Goal: Information Seeking & Learning: Learn about a topic

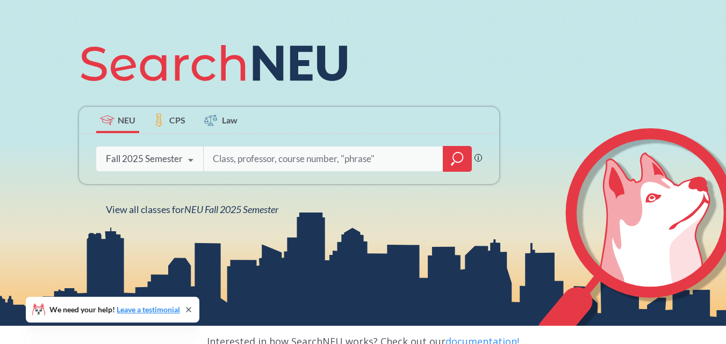
scroll to position [112, 0]
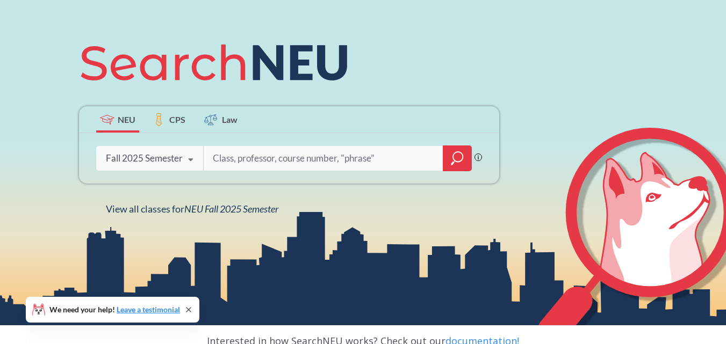
click at [461, 163] on icon "magnifying glass" at bounding box center [457, 158] width 13 height 15
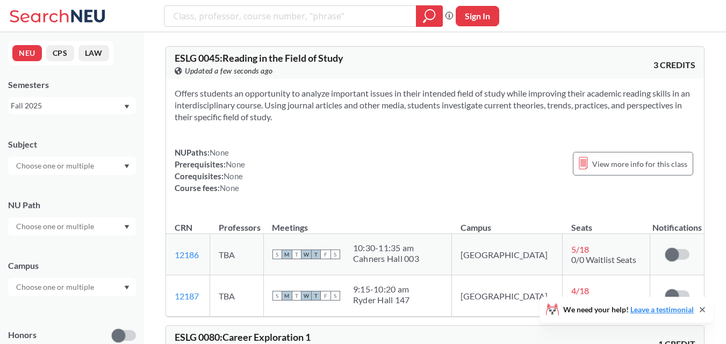
click at [92, 168] on input "text" at bounding box center [56, 166] width 90 height 13
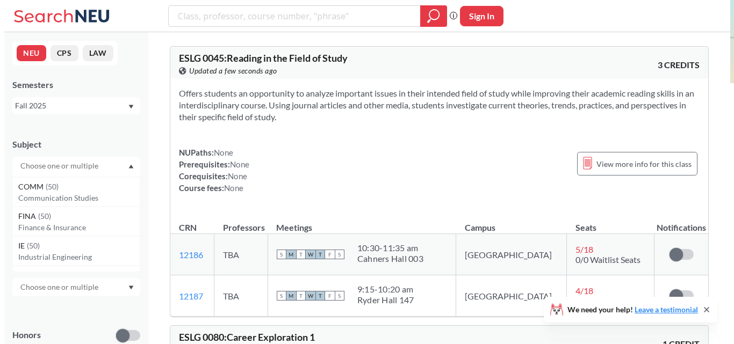
scroll to position [323, 0]
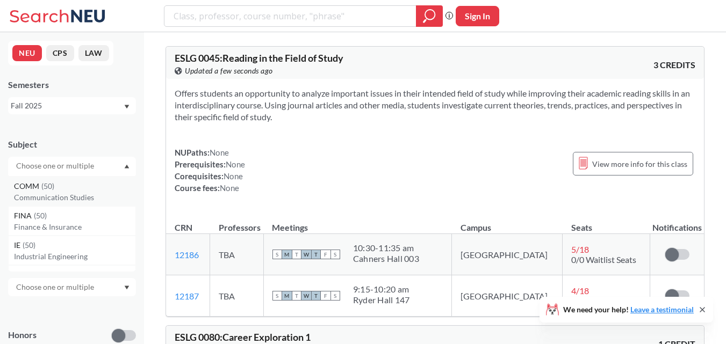
click at [95, 190] on div "COMM ( 50 )" at bounding box center [74, 186] width 121 height 12
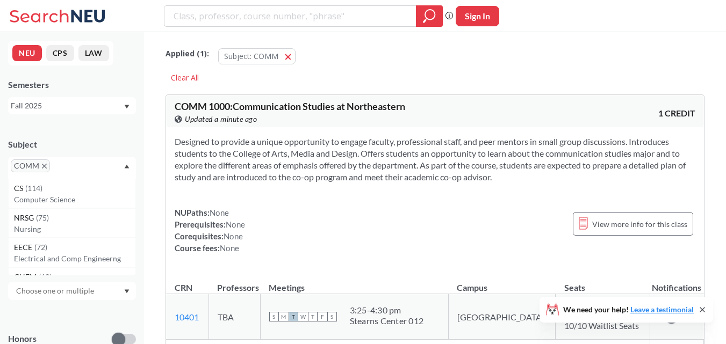
click at [46, 165] on icon "X to remove pill" at bounding box center [44, 166] width 5 height 5
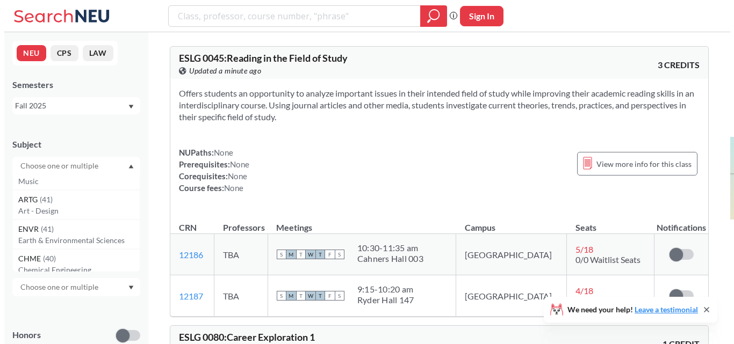
scroll to position [546, 0]
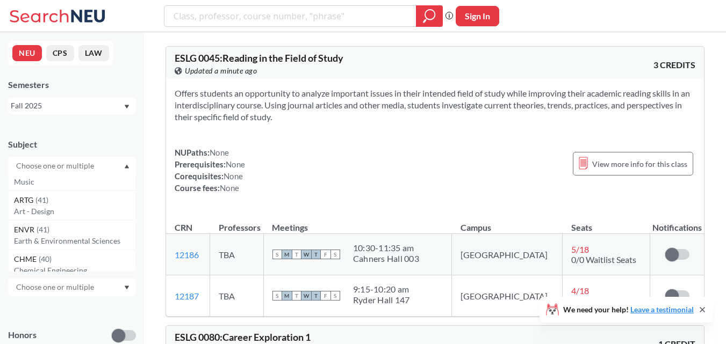
click at [59, 212] on p "Art - Design" at bounding box center [74, 211] width 121 height 11
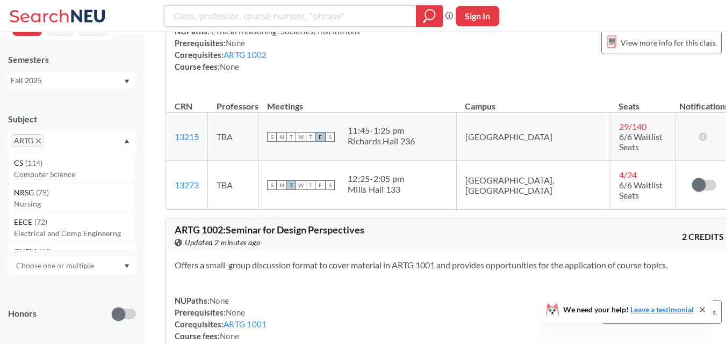
scroll to position [25, 0]
click at [124, 264] on div at bounding box center [72, 266] width 128 height 18
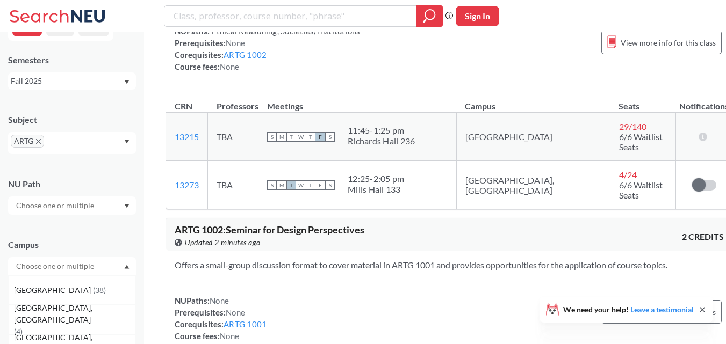
click at [111, 238] on div "Campus Boston ( 38 ) Vancouver, Canada ( 4 ) Oakland, CA ( 2 ) Online ( 2 )" at bounding box center [72, 251] width 128 height 47
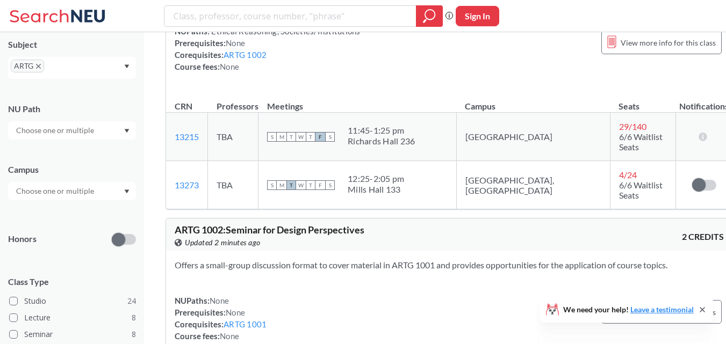
scroll to position [100, 0]
click at [83, 193] on input "text" at bounding box center [56, 190] width 90 height 13
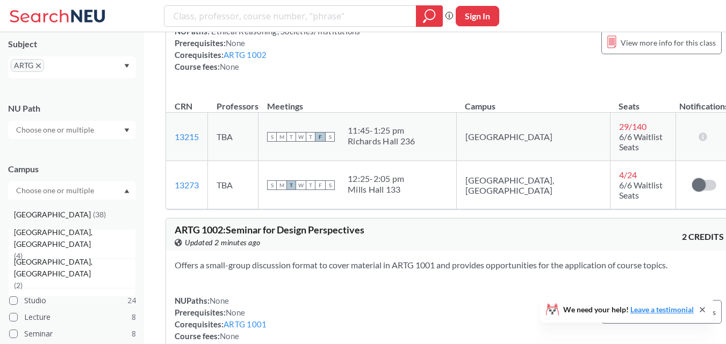
click at [93, 218] on span "( 38 )" at bounding box center [99, 214] width 13 height 9
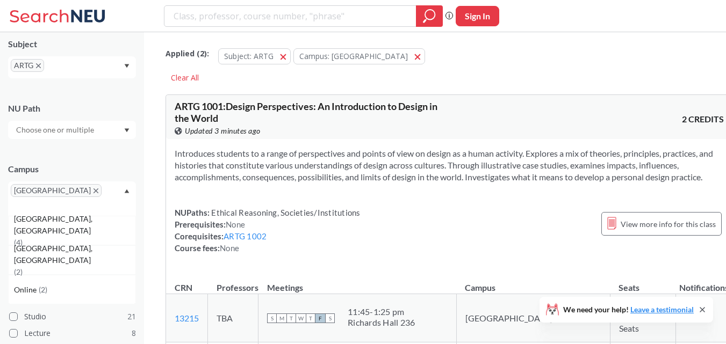
click at [128, 193] on div "[GEOGRAPHIC_DATA]" at bounding box center [72, 199] width 128 height 34
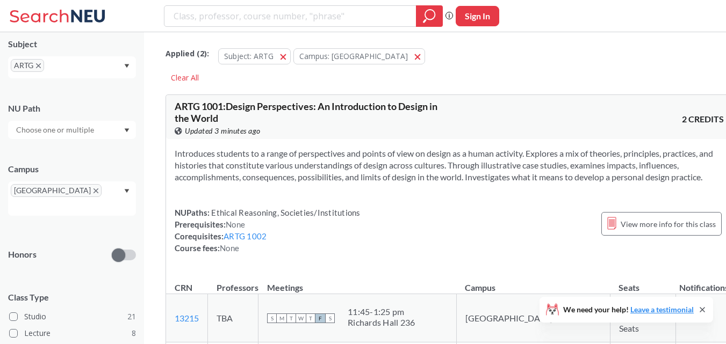
click at [100, 138] on div at bounding box center [72, 130] width 128 height 18
click at [100, 128] on div at bounding box center [72, 130] width 128 height 18
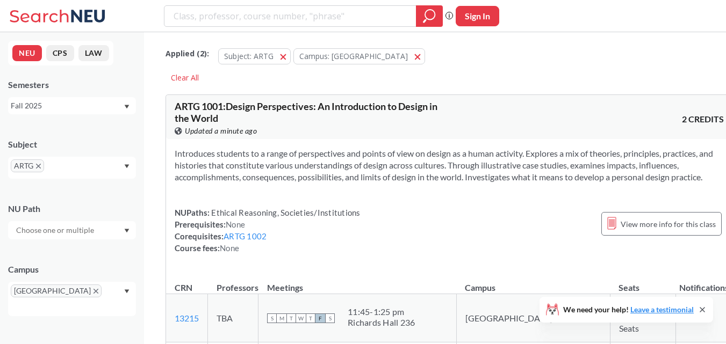
click at [38, 172] on span "ARTG" at bounding box center [27, 166] width 33 height 13
click at [39, 166] on icon "X to remove pill" at bounding box center [38, 166] width 5 height 5
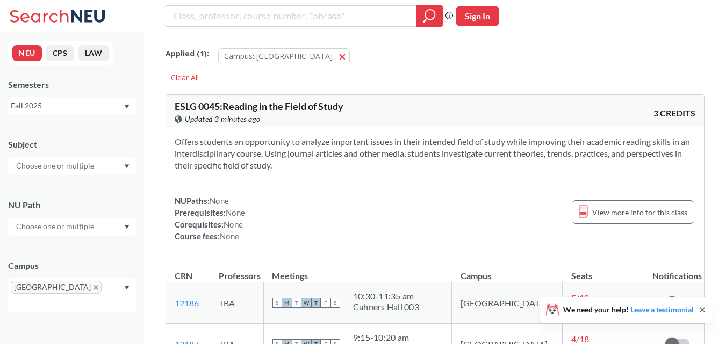
click at [88, 164] on input "text" at bounding box center [56, 166] width 90 height 13
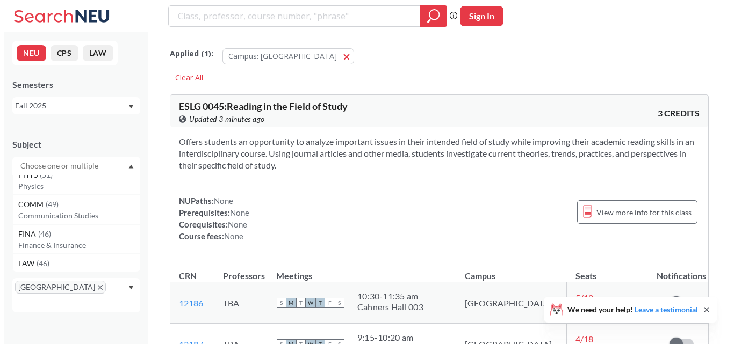
scroll to position [128, 0]
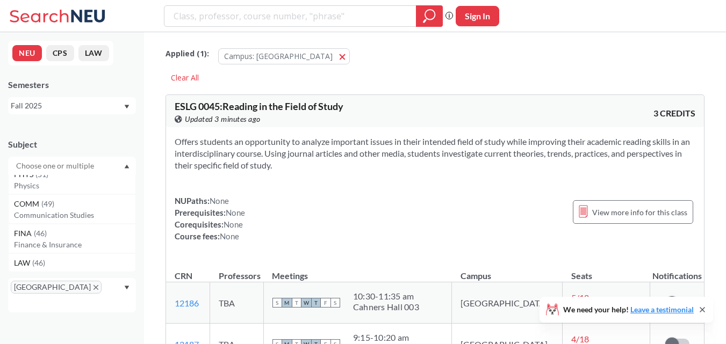
click at [84, 218] on p "Communication Studies" at bounding box center [74, 215] width 121 height 11
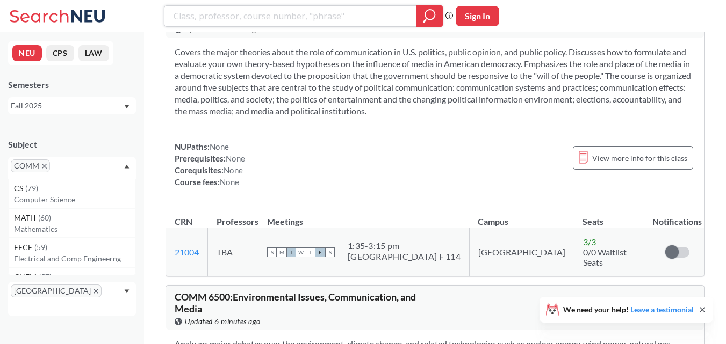
scroll to position [14016, 0]
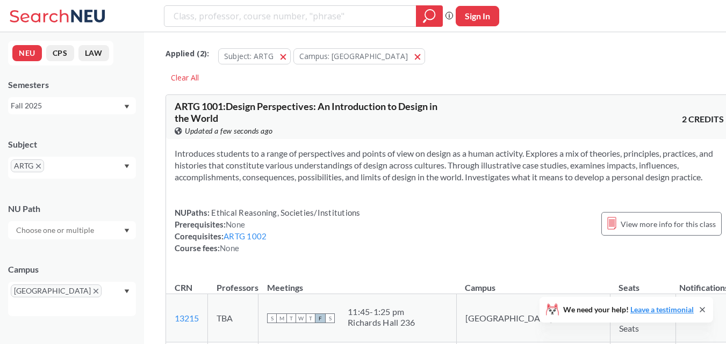
click at [40, 166] on icon "X to remove pill" at bounding box center [38, 166] width 5 height 5
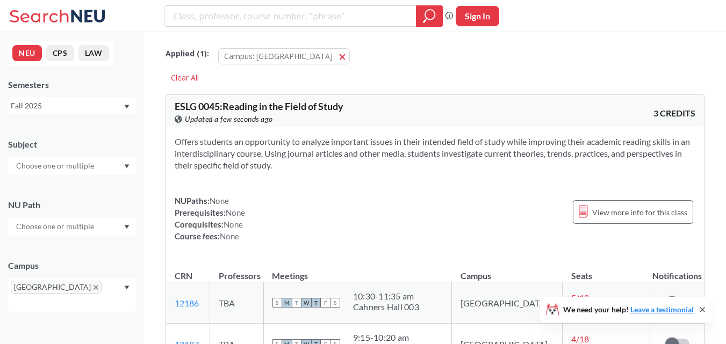
click at [40, 166] on input "text" at bounding box center [56, 166] width 90 height 13
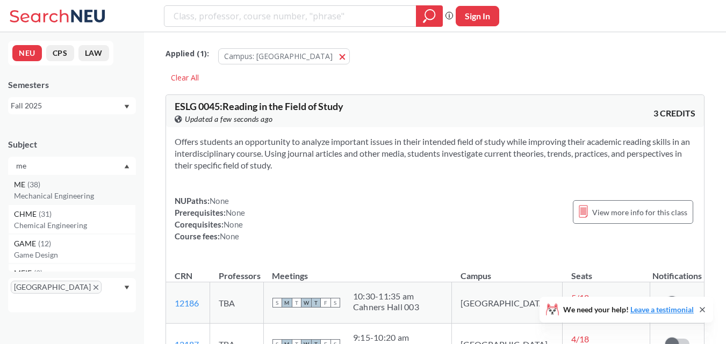
type input "me"
click at [50, 191] on p "Mechanical Engineering" at bounding box center [74, 196] width 121 height 11
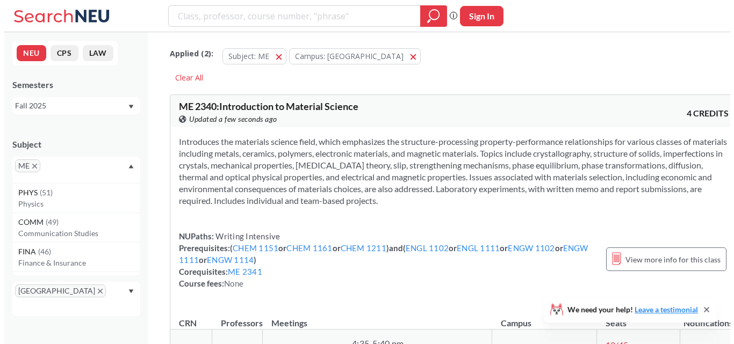
scroll to position [208, 0]
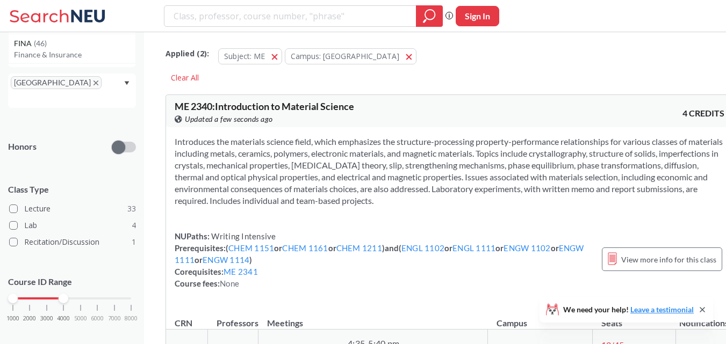
drag, startPoint x: 133, startPoint y: 288, endPoint x: 67, endPoint y: 300, distance: 67.2
click at [67, 300] on div "1000 2000 3000 4000 5000 6000 7000 8000" at bounding box center [72, 319] width 128 height 48
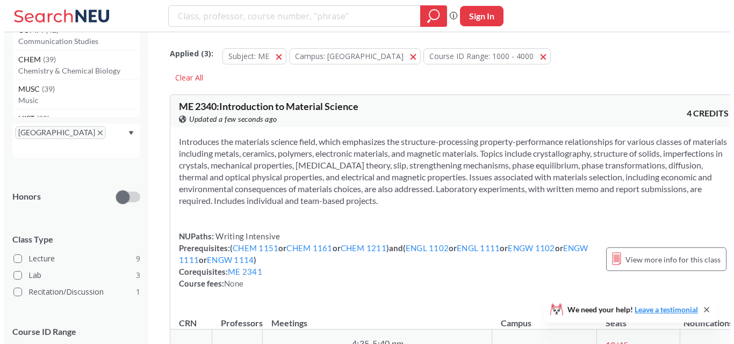
scroll to position [208, 0]
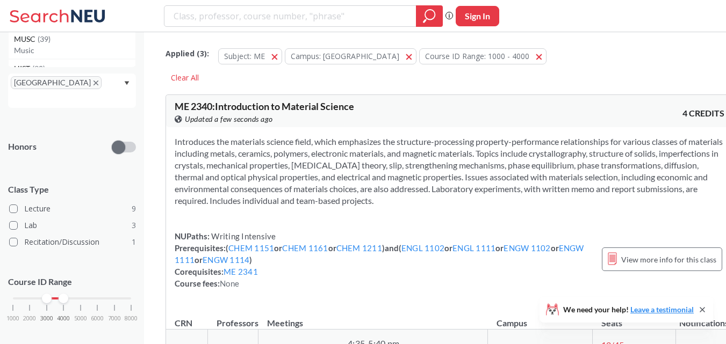
drag, startPoint x: 16, startPoint y: 286, endPoint x: 45, endPoint y: 289, distance: 29.1
click at [45, 294] on div at bounding box center [47, 299] width 10 height 10
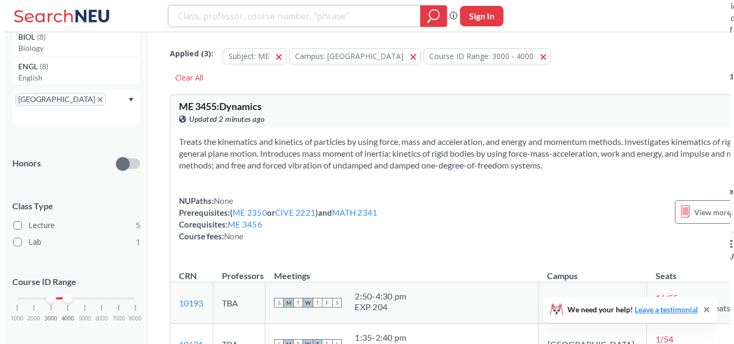
scroll to position [192, 0]
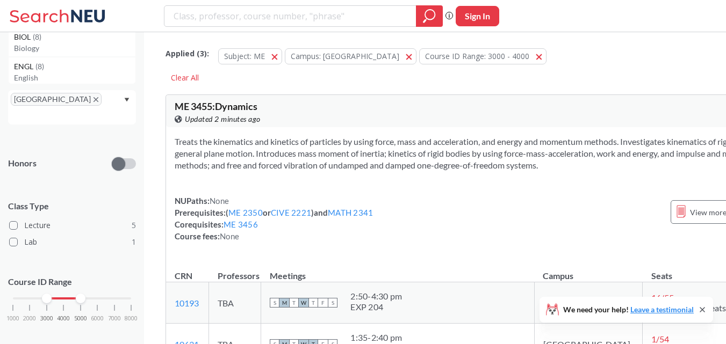
drag, startPoint x: 64, startPoint y: 289, endPoint x: 90, endPoint y: 290, distance: 25.3
click at [90, 295] on div "1000 2000 3000 4000 5000 6000 7000 8000" at bounding box center [72, 319] width 128 height 48
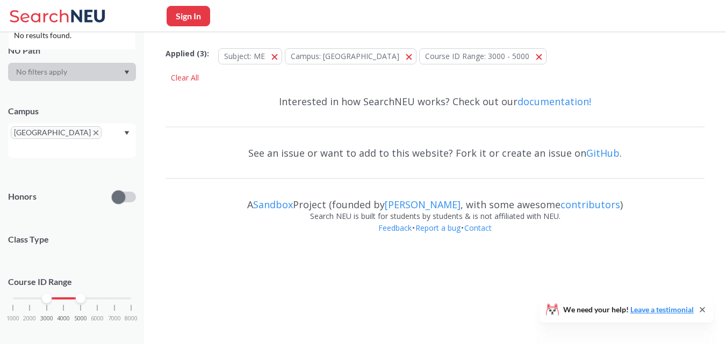
scroll to position [192, 0]
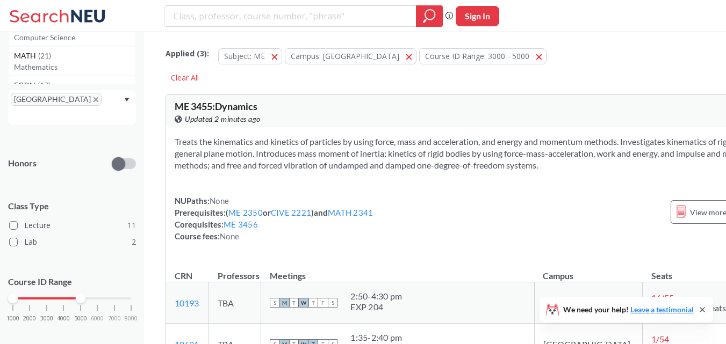
drag, startPoint x: 49, startPoint y: 287, endPoint x: 0, endPoint y: 278, distance: 49.7
click at [0, 278] on div "NEU CPS LAW Semesters Fall 2025 Subject ME PSYC ( 32 ) Psychology CS ( 22 ) Com…" at bounding box center [72, 188] width 144 height 312
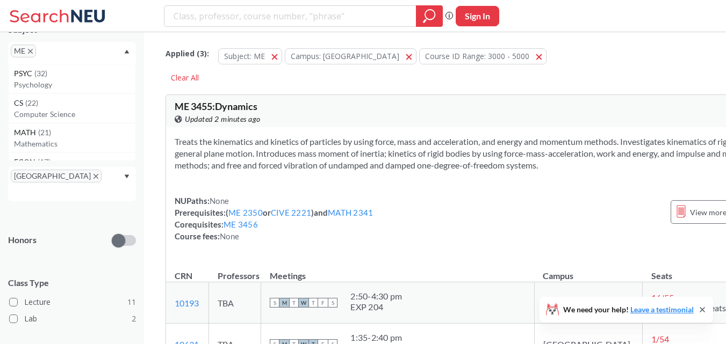
scroll to position [0, 0]
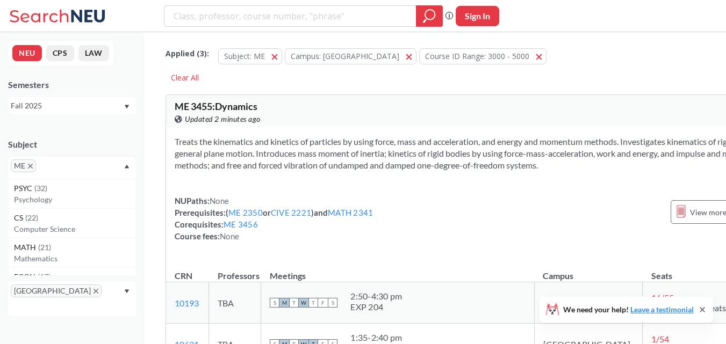
click at [31, 169] on span "ME" at bounding box center [23, 166] width 25 height 13
click at [29, 165] on icon "X to remove pill" at bounding box center [30, 166] width 5 height 5
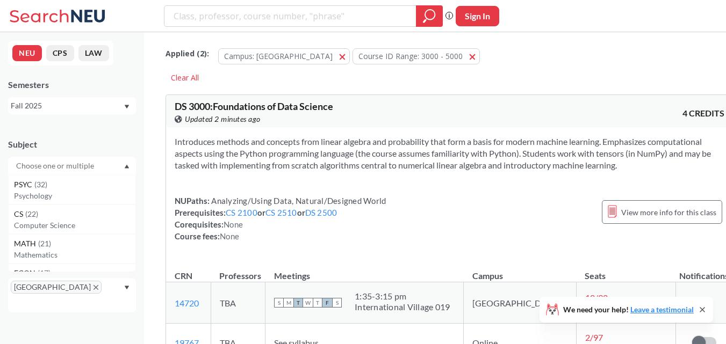
click at [29, 165] on input "text" at bounding box center [56, 166] width 90 height 13
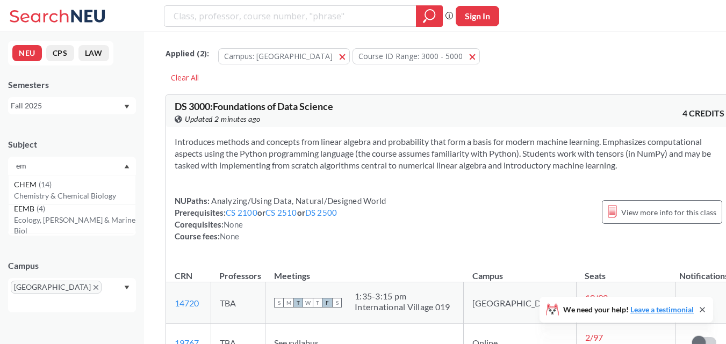
type input "e"
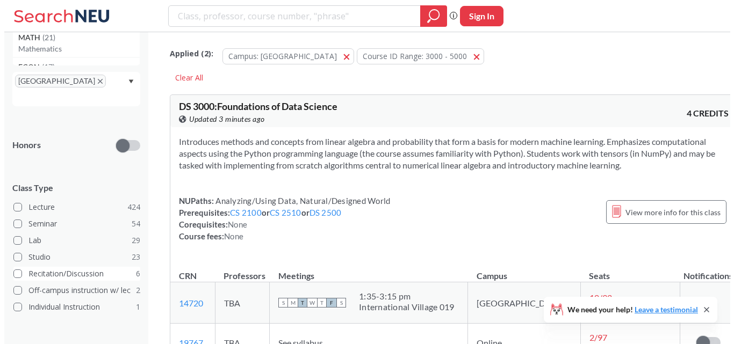
scroll to position [271, 0]
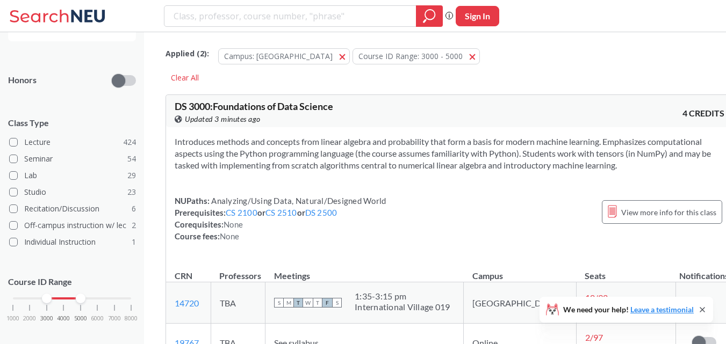
click at [83, 295] on div "1000 2000 3000 4000 5000 6000 7000 8000" at bounding box center [72, 319] width 128 height 48
drag, startPoint x: 82, startPoint y: 286, endPoint x: 103, endPoint y: 287, distance: 21.5
click at [103, 295] on div "1000 2000 3000 4000 5000 6000 7000 8000" at bounding box center [72, 299] width 118 height 8
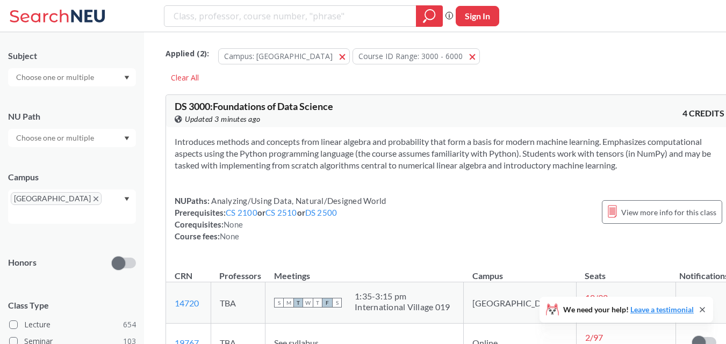
scroll to position [88, 0]
click at [81, 140] on input "text" at bounding box center [56, 139] width 90 height 13
click at [83, 84] on input "text" at bounding box center [56, 78] width 90 height 13
type input "emg"
drag, startPoint x: 60, startPoint y: 124, endPoint x: 40, endPoint y: 72, distance: 55.1
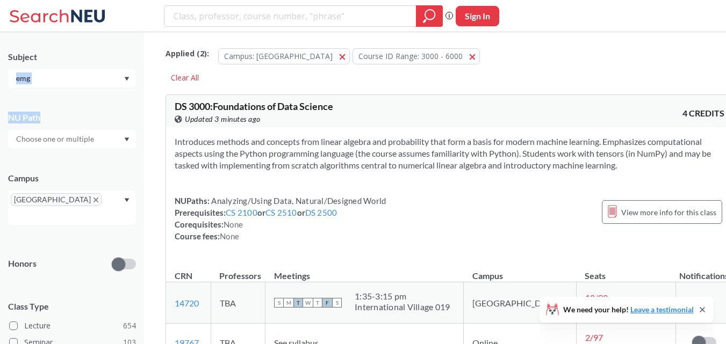
click at [40, 72] on div "Subject emg [GEOGRAPHIC_DATA] [GEOGRAPHIC_DATA] Honors Class Type Lecture 654 S…" at bounding box center [72, 283] width 128 height 487
click at [40, 72] on input "emg" at bounding box center [56, 78] width 90 height 13
click at [66, 93] on div "EMGT ( 2 )" at bounding box center [74, 97] width 121 height 12
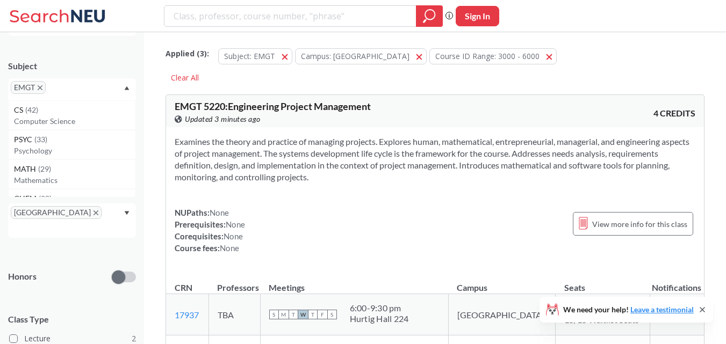
click at [42, 86] on icon "X to remove pill" at bounding box center [40, 87] width 5 height 5
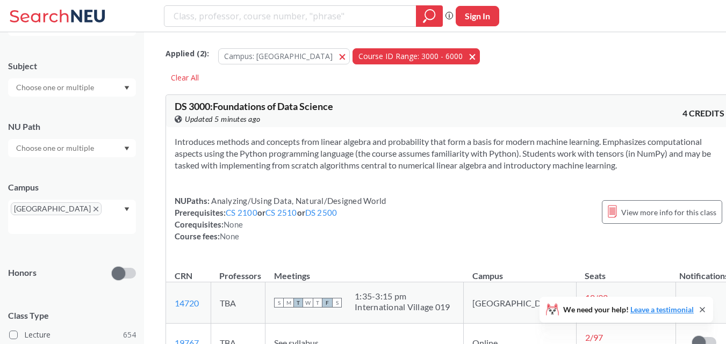
click at [420, 56] on button "Course ID Range: 3000 - 6000 3000 - 6000" at bounding box center [415, 56] width 127 height 16
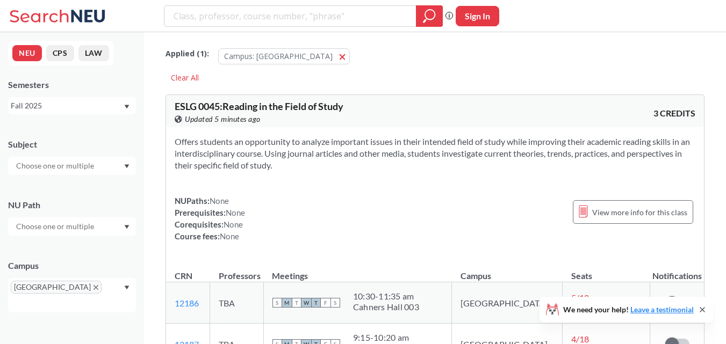
click at [96, 174] on div at bounding box center [72, 166] width 128 height 18
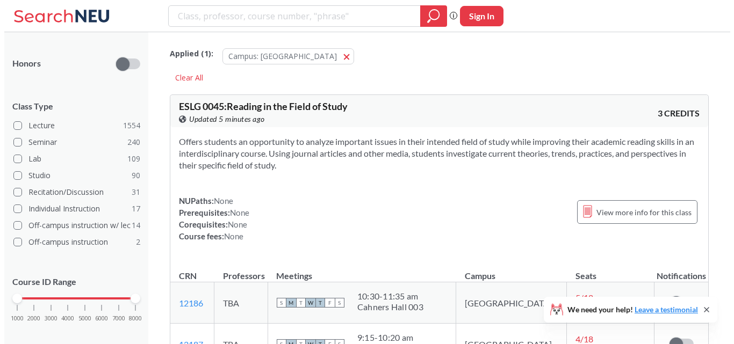
scroll to position [286, 0]
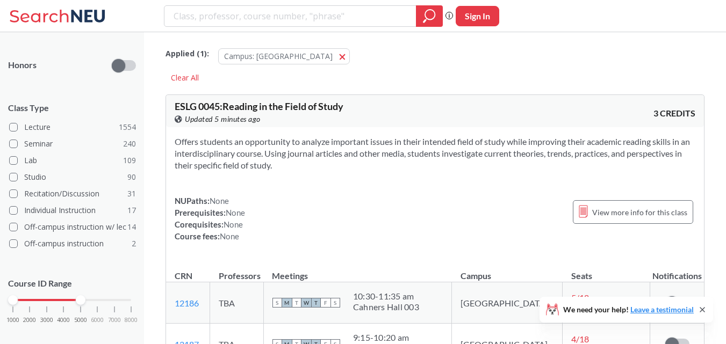
drag, startPoint x: 126, startPoint y: 287, endPoint x: 80, endPoint y: 284, distance: 46.3
click at [80, 295] on div at bounding box center [81, 300] width 10 height 10
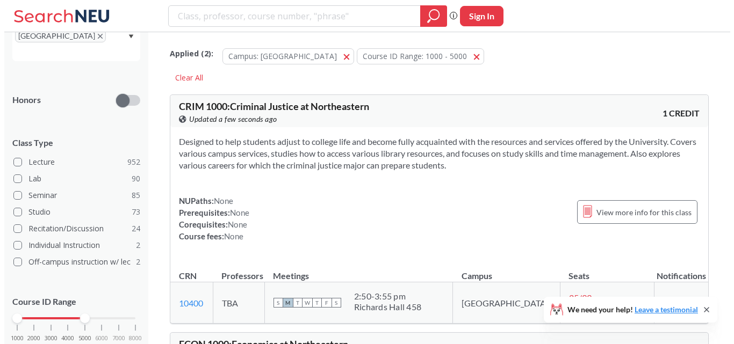
scroll to position [271, 0]
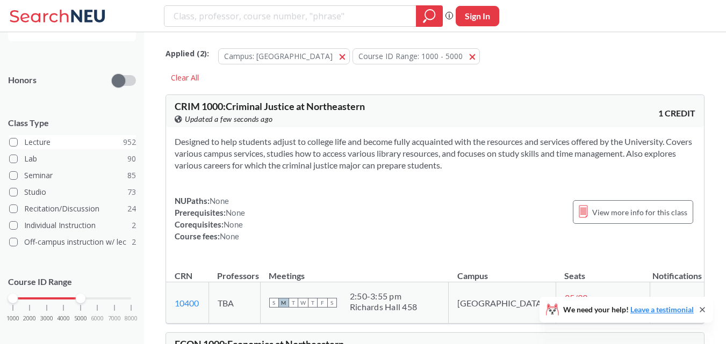
click at [47, 135] on label "Lecture 952" at bounding box center [72, 142] width 127 height 14
click at [33, 136] on input "Lecture 952" at bounding box center [28, 140] width 9 height 9
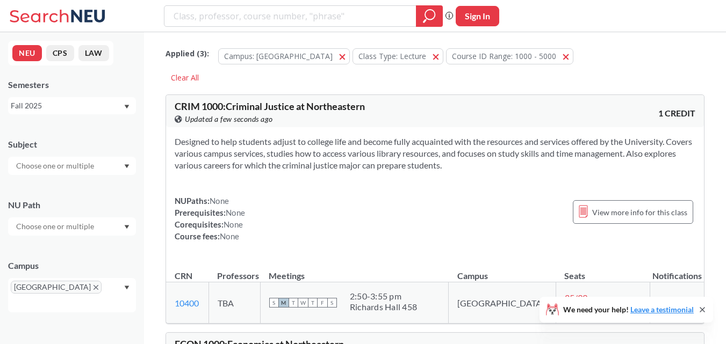
click at [104, 166] on div at bounding box center [72, 166] width 128 height 18
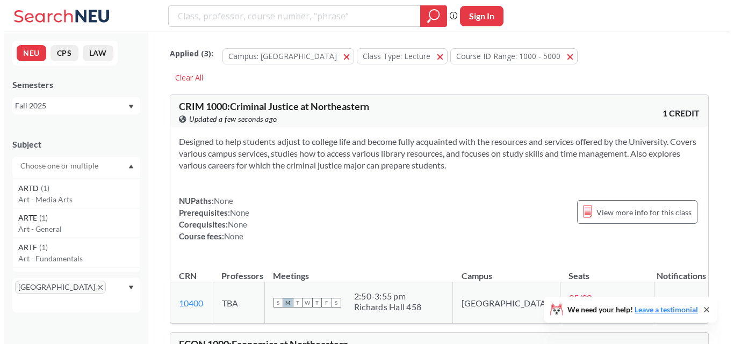
scroll to position [2976, 0]
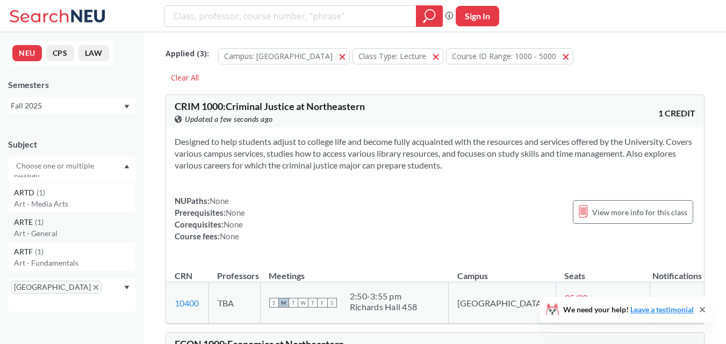
click at [96, 221] on div "ARTE ( 1 )" at bounding box center [74, 222] width 121 height 12
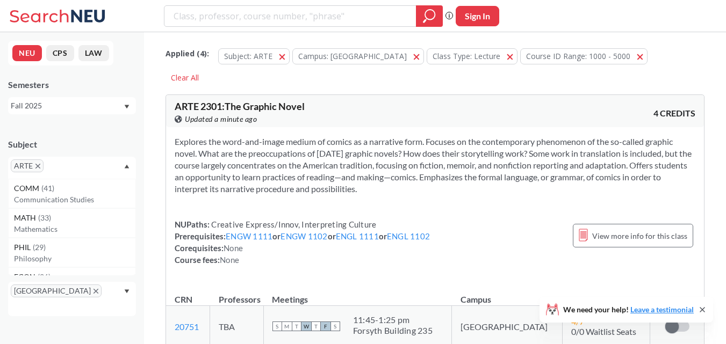
click at [34, 167] on span "ARTE" at bounding box center [27, 166] width 33 height 13
click at [37, 163] on span "ARTE" at bounding box center [27, 166] width 33 height 13
click at [39, 164] on icon "X to remove pill" at bounding box center [37, 166] width 5 height 5
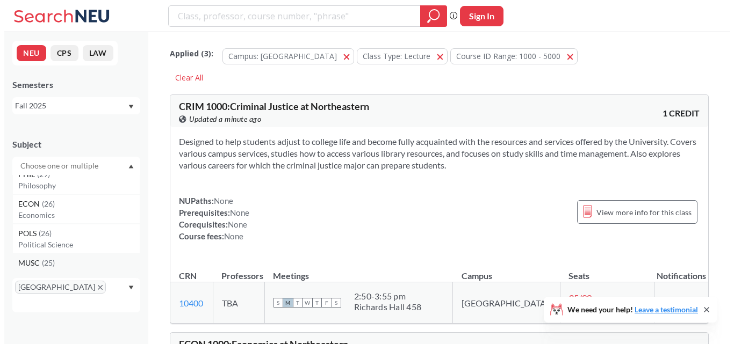
scroll to position [75, 0]
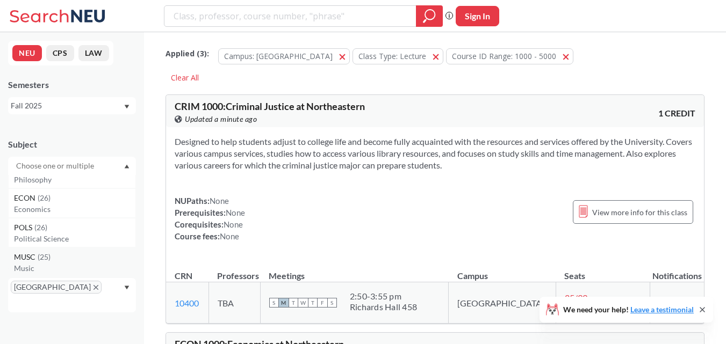
click at [68, 257] on div "MUSC ( 25 )" at bounding box center [74, 257] width 121 height 12
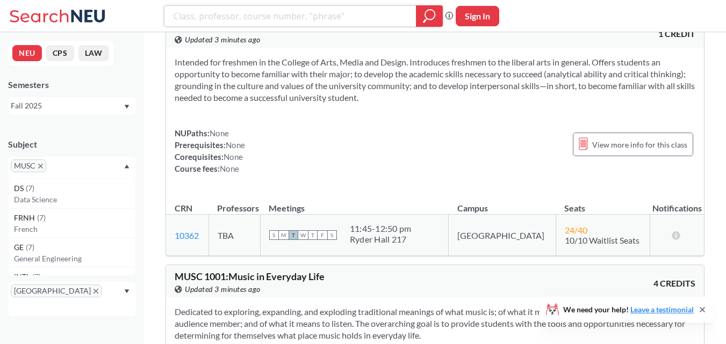
scroll to position [1299, 0]
click at [102, 227] on p "French" at bounding box center [74, 230] width 121 height 11
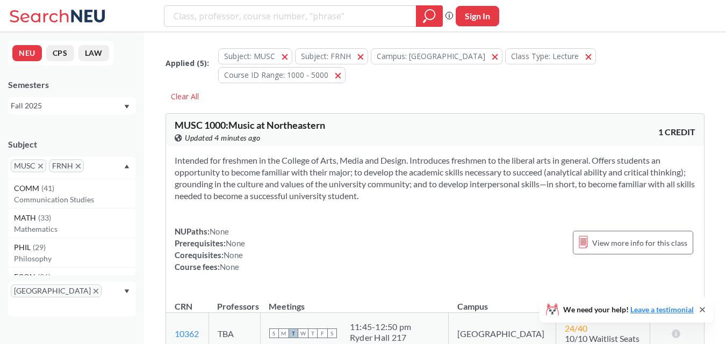
click at [43, 168] on icon "X to remove pill" at bounding box center [40, 166] width 5 height 5
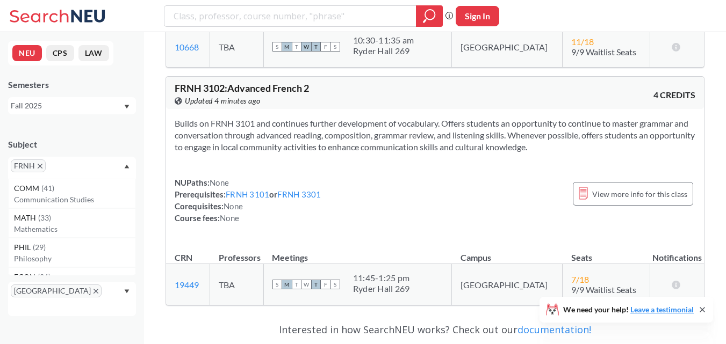
scroll to position [1809, 0]
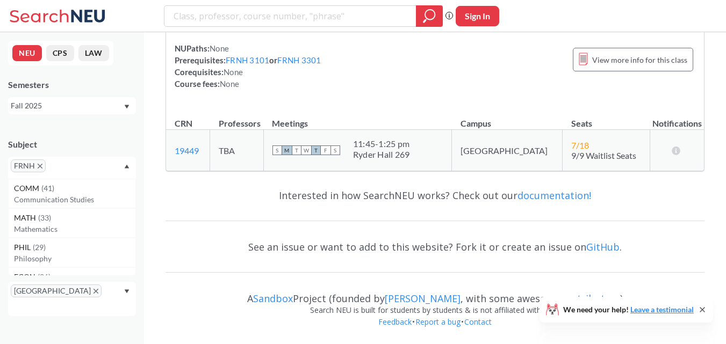
click at [38, 166] on icon "X to remove pill" at bounding box center [40, 166] width 5 height 5
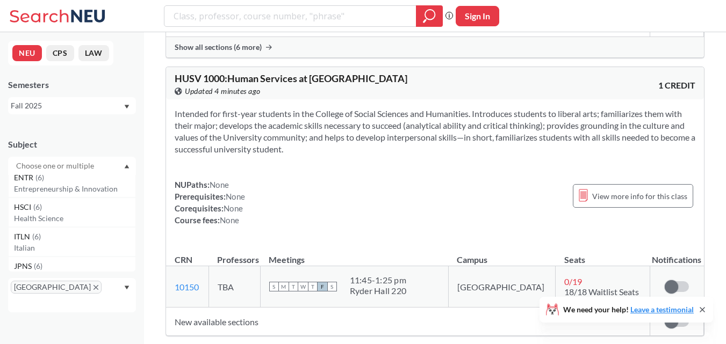
scroll to position [1514, 0]
click at [66, 215] on p "Health Science" at bounding box center [74, 218] width 121 height 11
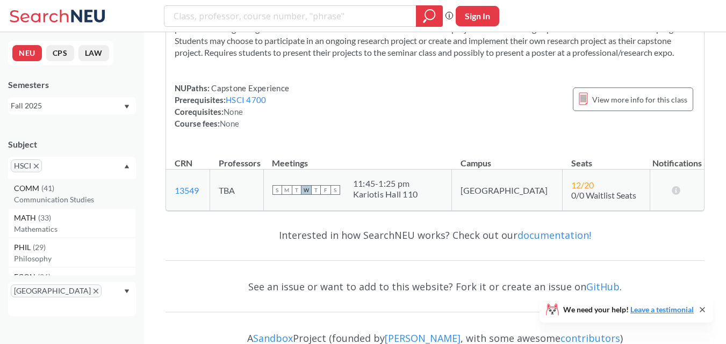
scroll to position [27, 0]
click at [38, 166] on icon "X to remove pill" at bounding box center [36, 166] width 5 height 5
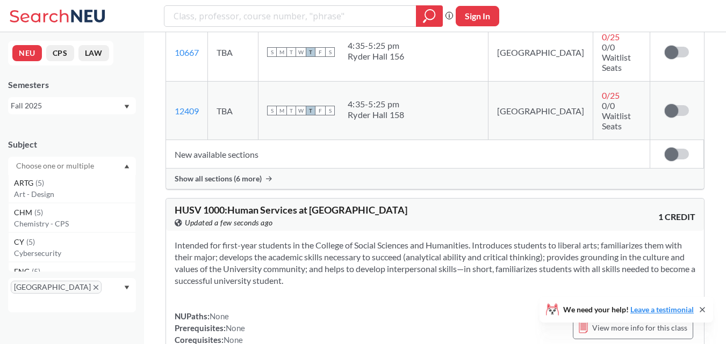
scroll to position [1715, 0]
click at [53, 185] on div "ARTG ( 5 )" at bounding box center [74, 183] width 121 height 12
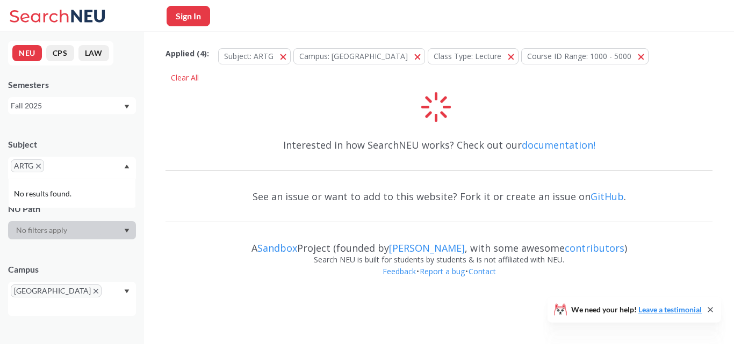
click at [237, 211] on div "See an issue or want to add to this website? Fork it or create an issue on GitH…" at bounding box center [438, 196] width 547 height 31
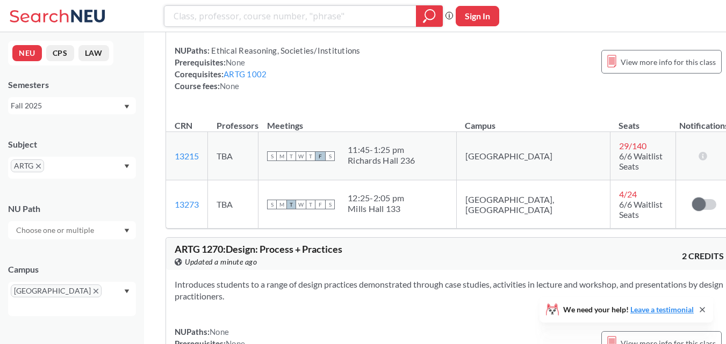
scroll to position [163, 0]
click at [249, 78] on link "ARTG 1002" at bounding box center [244, 74] width 43 height 10
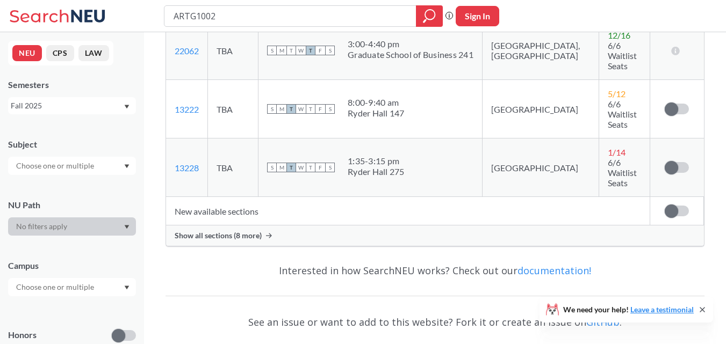
scroll to position [190, 0]
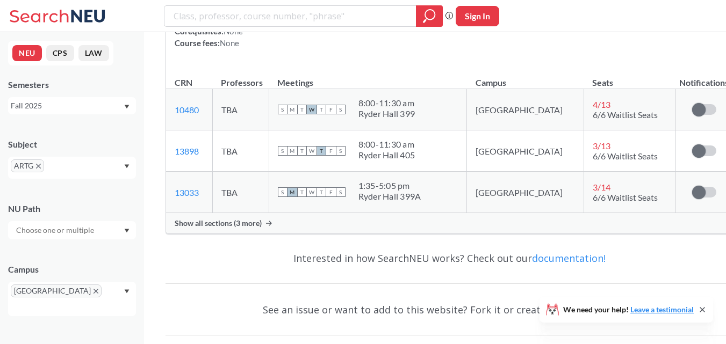
scroll to position [1320, 0]
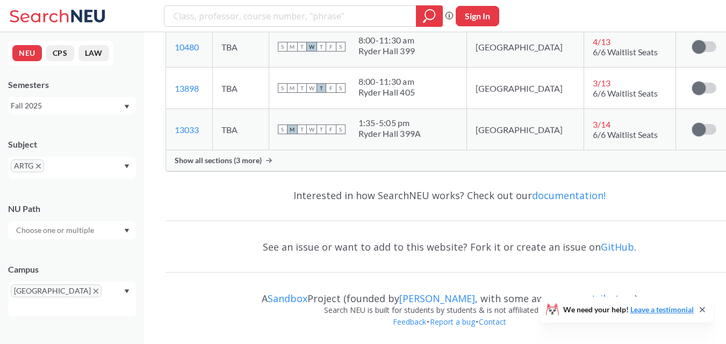
click at [42, 169] on span "ARTG" at bounding box center [27, 166] width 33 height 13
click at [40, 167] on icon "X to remove pill" at bounding box center [38, 166] width 5 height 5
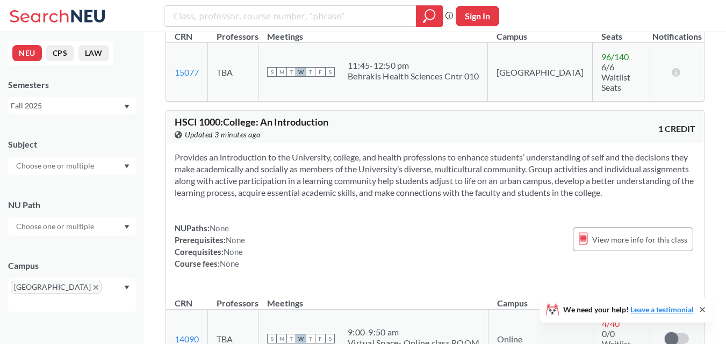
click at [50, 165] on input "text" at bounding box center [56, 166] width 90 height 13
type input "a"
click at [81, 182] on div "MATH ( 33 )" at bounding box center [74, 181] width 121 height 12
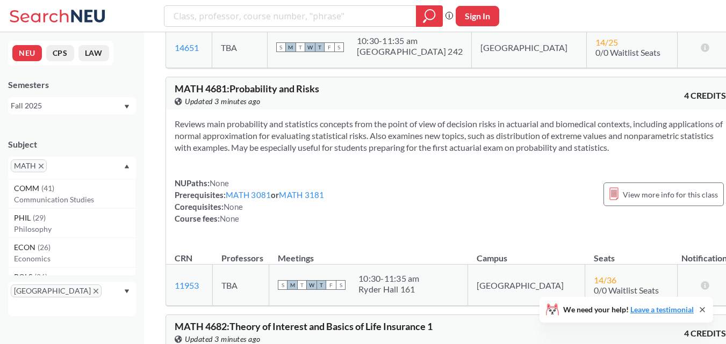
scroll to position [9449, 0]
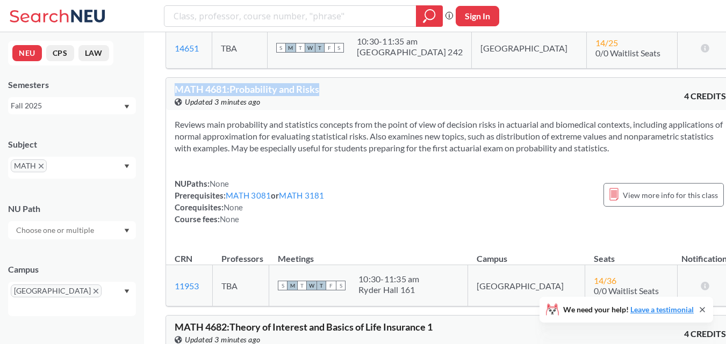
drag, startPoint x: 323, startPoint y: 58, endPoint x: 178, endPoint y: 58, distance: 145.0
click at [178, 84] on div "MATH 4681 : Probability and Risks View this course on Banner. Updated 3 minutes…" at bounding box center [313, 96] width 276 height 24
copy span "MATH 4681 : Probability and Risks"
click at [331, 139] on div "Reviews main probability and statistics concepts from the point of view of deci…" at bounding box center [450, 176] width 568 height 132
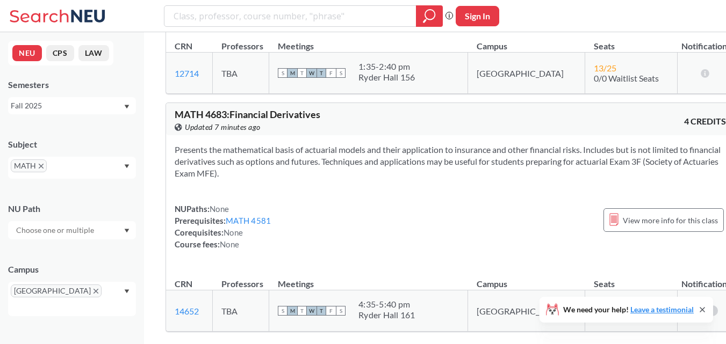
scroll to position [10066, 0]
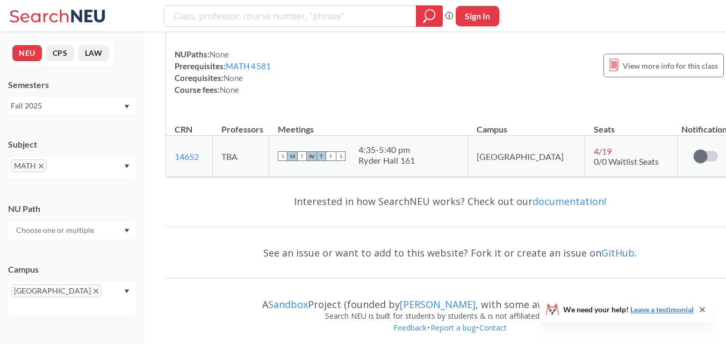
click at [40, 163] on span "MATH" at bounding box center [29, 166] width 36 height 13
click at [43, 169] on span "MATH" at bounding box center [29, 166] width 36 height 13
click at [41, 167] on icon "X to remove pill" at bounding box center [41, 166] width 5 height 5
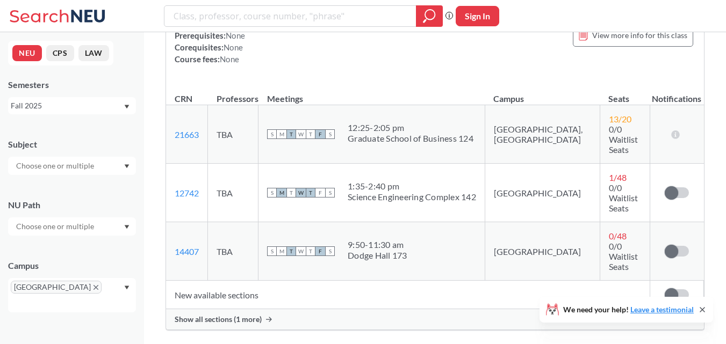
scroll to position [10066, 0]
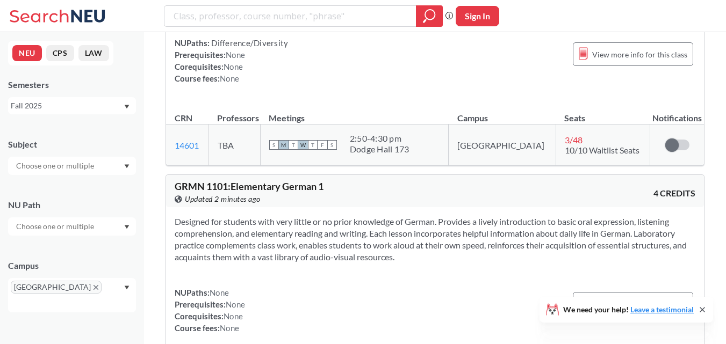
click at [47, 166] on input "text" at bounding box center [56, 166] width 90 height 13
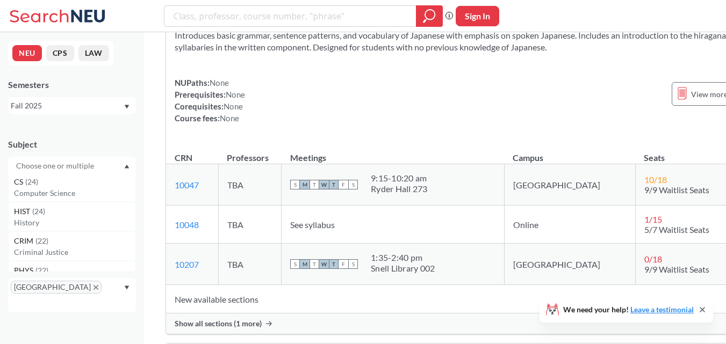
scroll to position [180, 0]
click at [86, 221] on p "History" at bounding box center [74, 222] width 121 height 11
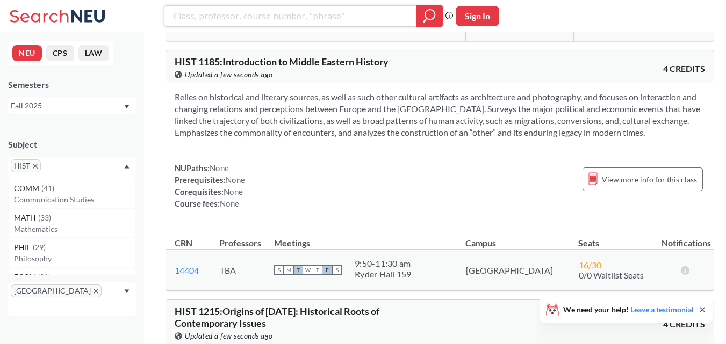
scroll to position [1697, 0]
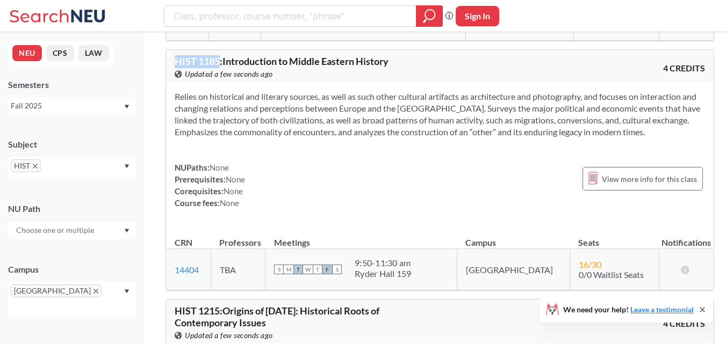
drag, startPoint x: 221, startPoint y: 40, endPoint x: 170, endPoint y: 39, distance: 51.1
click at [170, 50] on div "HIST 1185 : Introduction to Middle Eastern History View this course on Banner. …" at bounding box center [439, 66] width 547 height 32
copy span "HIST 1185"
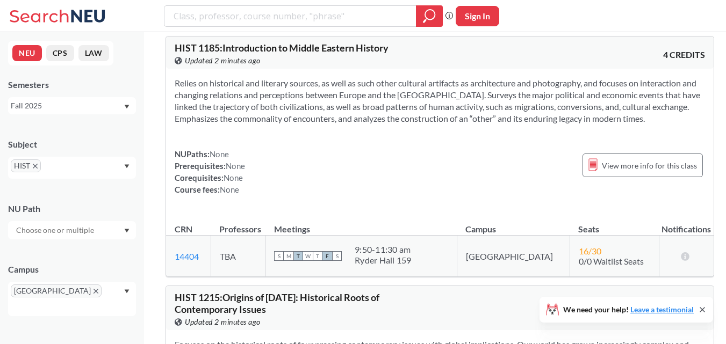
click at [372, 151] on div "NUPaths: None Prerequisites: None Corequisites: None Course fees: None View mor…" at bounding box center [440, 171] width 530 height 47
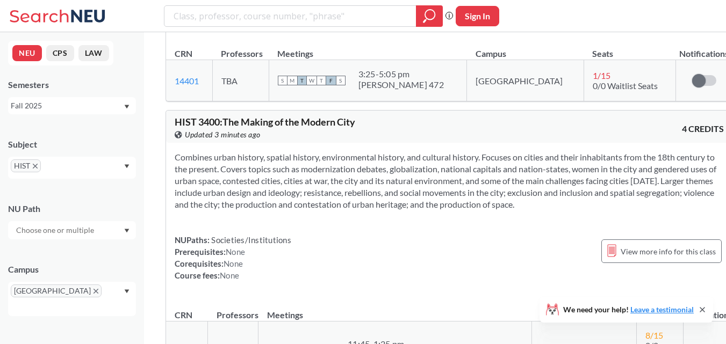
scroll to position [6178, 0]
click at [37, 164] on icon "X to remove pill" at bounding box center [35, 166] width 5 height 5
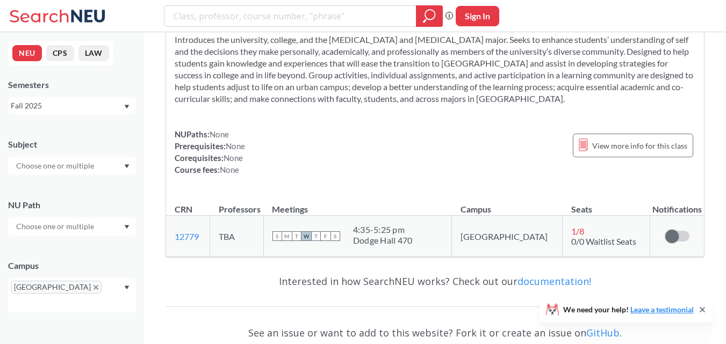
scroll to position [5226, 0]
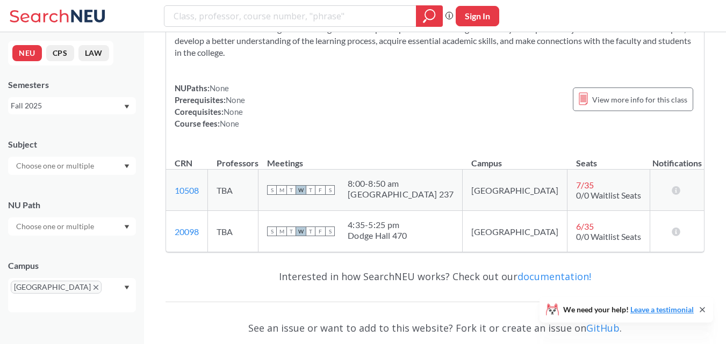
click at [48, 164] on input "text" at bounding box center [56, 166] width 90 height 13
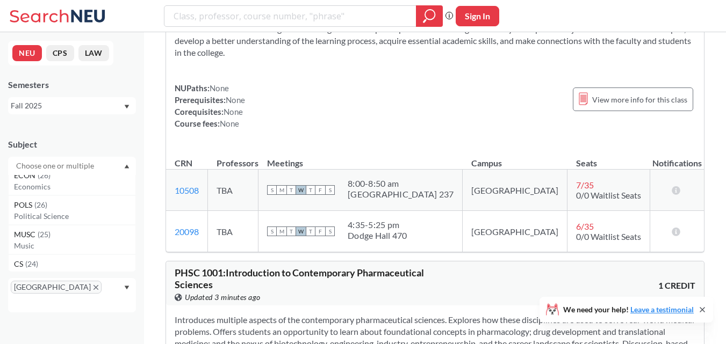
scroll to position [98, 0]
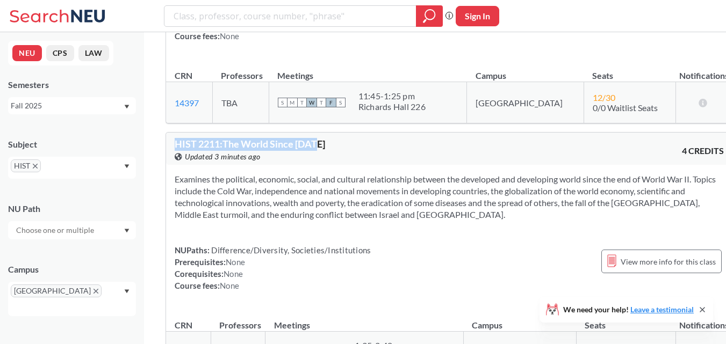
drag, startPoint x: 327, startPoint y: 126, endPoint x: 175, endPoint y: 129, distance: 152.0
click at [175, 139] on div "HIST 2211 : The World Since [DATE] View this course on Banner. Updated 3 minute…" at bounding box center [312, 151] width 274 height 24
copy span "HIST 2211 : The World Since [DATE]"
